Goal: Find specific page/section: Find specific page/section

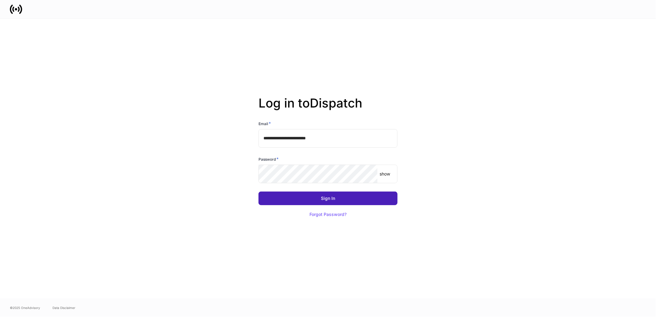
click at [313, 197] on button "Sign In" at bounding box center [327, 198] width 139 height 14
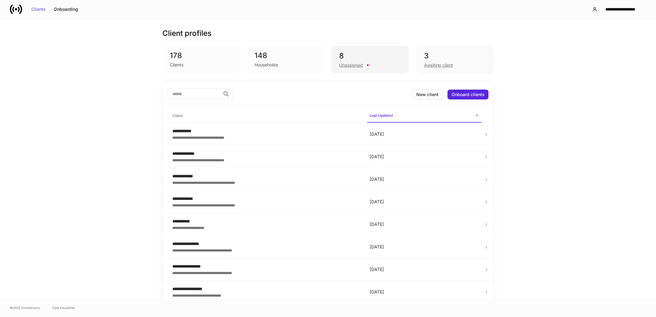
click at [343, 65] on div "Unassigned" at bounding box center [351, 65] width 24 height 6
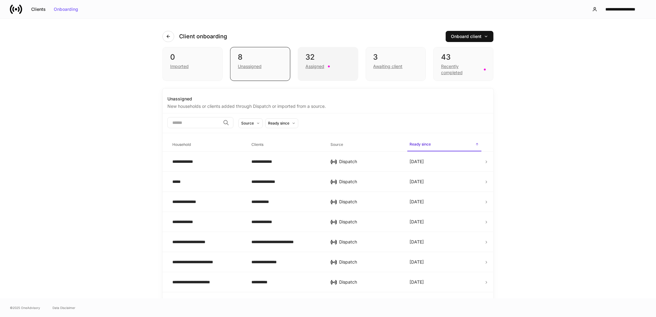
click at [343, 65] on div "Assigned" at bounding box center [327, 65] width 45 height 7
